Goal: Navigation & Orientation: Find specific page/section

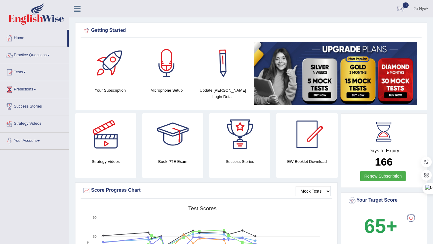
click at [400, 8] on div at bounding box center [400, 9] width 9 height 9
click at [278, 17] on ul "Ju-Hye Toggle navigation Username: 0466609749 Access Type: Online Subscription:…" at bounding box center [305, 8] width 255 height 17
click at [35, 89] on link "Predictions" at bounding box center [34, 88] width 69 height 15
click at [26, 69] on link "Tests" at bounding box center [34, 71] width 69 height 15
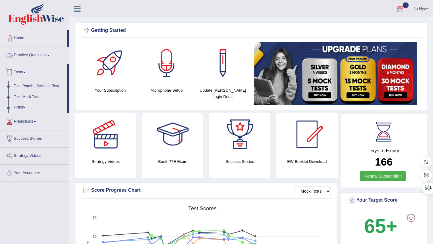
click at [50, 56] on link "Practice Questions" at bounding box center [34, 54] width 69 height 15
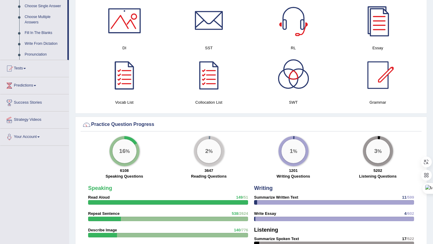
scroll to position [326, 0]
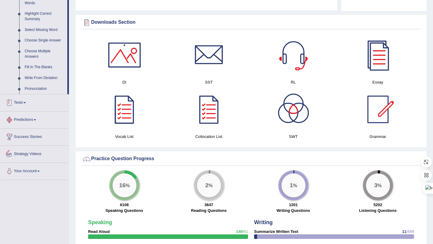
click at [23, 108] on link "Tests" at bounding box center [34, 101] width 69 height 15
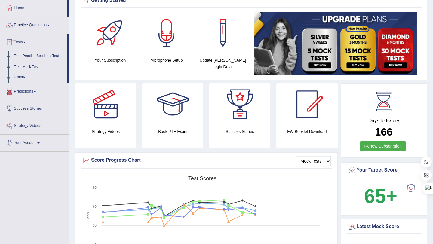
scroll to position [0, 0]
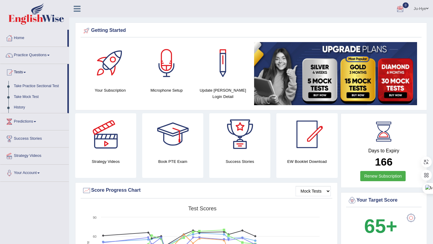
click at [181, 160] on h4 "Book PTE Exam" at bounding box center [172, 161] width 61 height 6
click at [176, 153] on div at bounding box center [173, 134] width 42 height 42
click at [47, 57] on link "Practice Questions" at bounding box center [34, 54] width 69 height 15
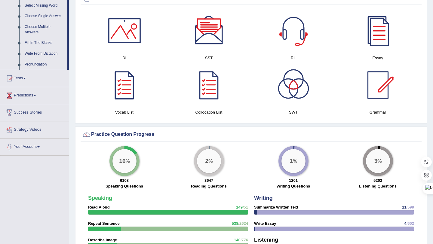
scroll to position [314, 0]
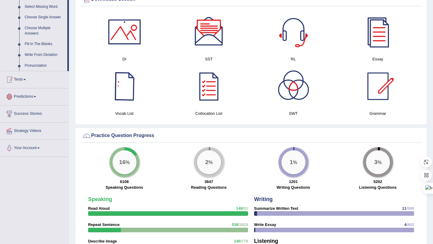
click at [26, 86] on link "Tests" at bounding box center [34, 78] width 69 height 15
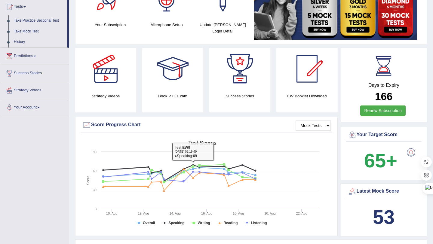
scroll to position [0, 0]
